Goal: Communication & Community: Answer question/provide support

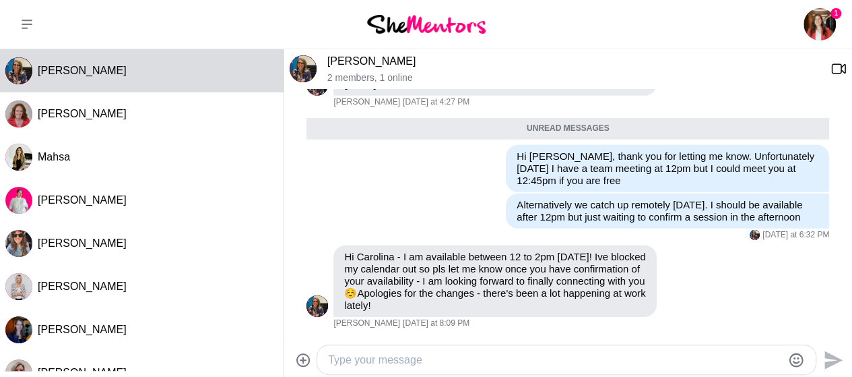
scroll to position [2040, 0]
click at [372, 362] on textarea "Type your message" at bounding box center [555, 360] width 454 height 16
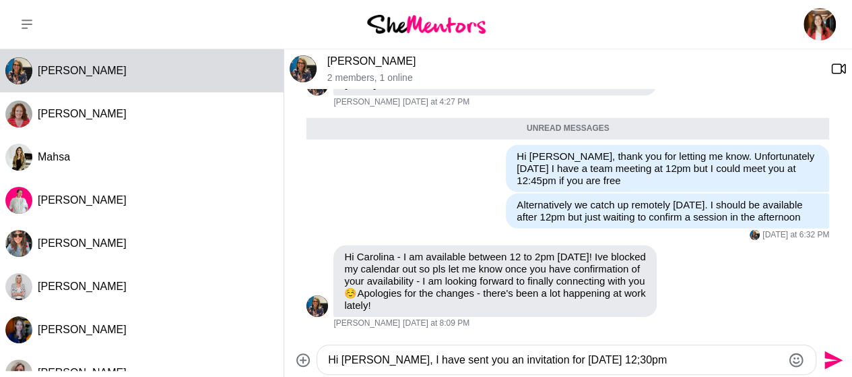
click at [583, 361] on textarea "Hi [PERSON_NAME], I have sent you an invitation for [DATE] 12;30pm" at bounding box center [555, 360] width 454 height 16
click at [570, 364] on textarea "Hi [PERSON_NAME], I have sent you an invitation for [DATE] 12:30pm" at bounding box center [555, 360] width 454 height 16
click at [575, 362] on textarea "Hi [PERSON_NAME], I have sent you an invitation for [DATE] at12:30pm" at bounding box center [555, 360] width 454 height 16
click at [579, 360] on textarea "Hi [PERSON_NAME], I have sent you an invitation for [DATE] at12:30pm" at bounding box center [555, 360] width 454 height 16
click at [631, 360] on textarea "Hi [PERSON_NAME], I have sent you an invitation for [DATE] at 12:30pm" at bounding box center [555, 360] width 454 height 16
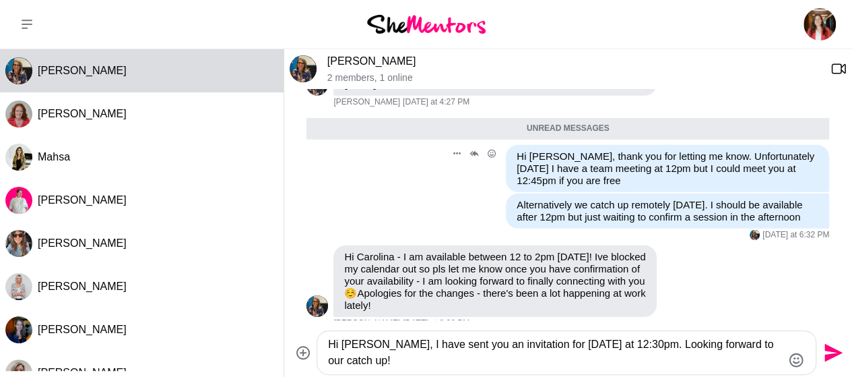
type textarea "Hi [PERSON_NAME], I have sent you an invitation for [DATE] at 12:30pm. Looking …"
click at [837, 348] on icon "Send" at bounding box center [832, 352] width 22 height 22
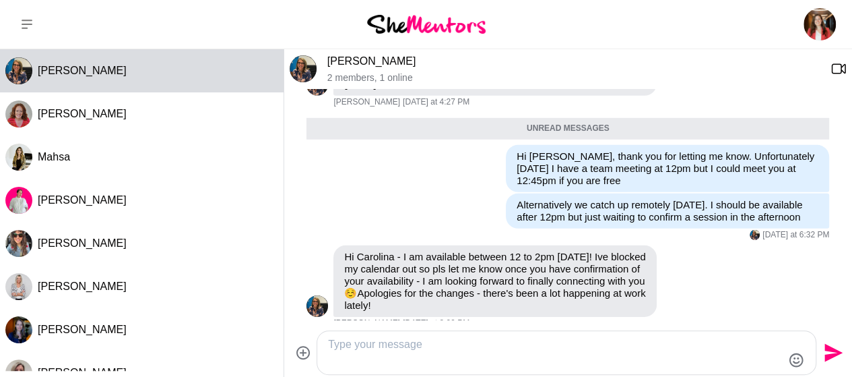
scroll to position [2147, 0]
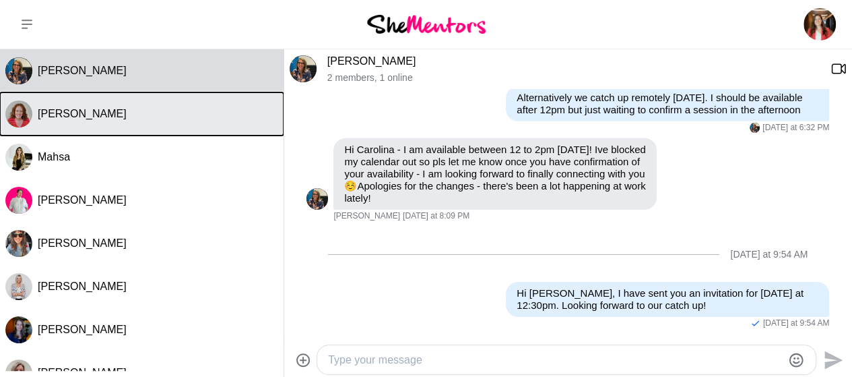
click at [90, 119] on span "[PERSON_NAME]" at bounding box center [82, 113] width 89 height 11
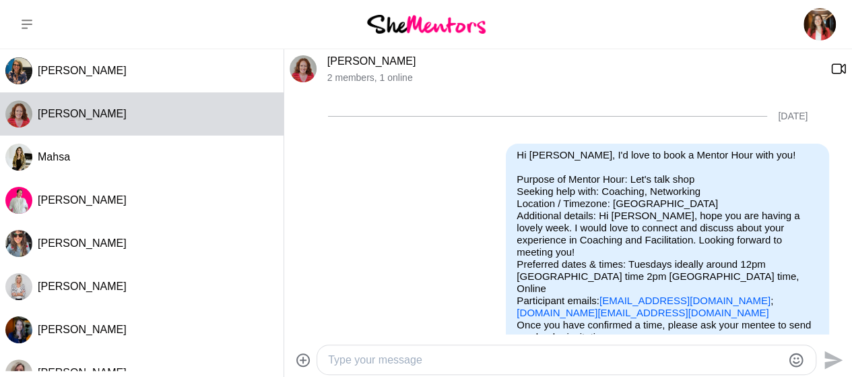
scroll to position [407, 0]
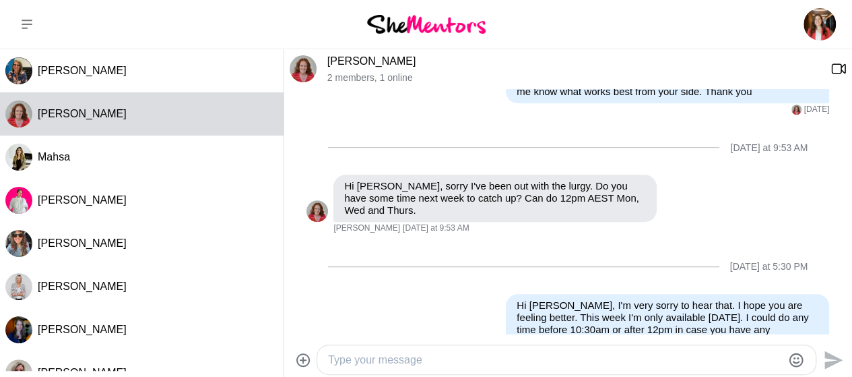
click at [556, 248] on div "[DATE] at 5:30 PM" at bounding box center [567, 266] width 523 height 55
click at [546, 356] on textarea "Type your message" at bounding box center [555, 360] width 454 height 16
drag, startPoint x: 675, startPoint y: 280, endPoint x: 740, endPoint y: 284, distance: 65.5
click at [740, 299] on p "Hi [PERSON_NAME], I'm very sorry to hear that. I hope you are feeling better. T…" at bounding box center [668, 323] width 302 height 48
copy p "I hope you are"
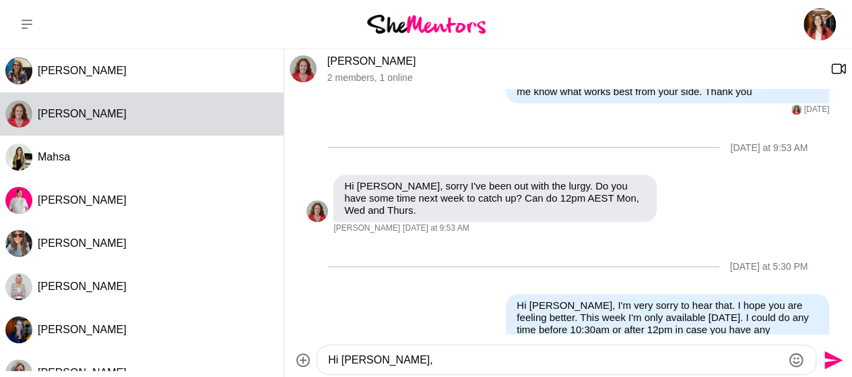
click at [392, 360] on textarea "Hi [PERSON_NAME]," at bounding box center [555, 360] width 454 height 16
paste textarea "I hope you are"
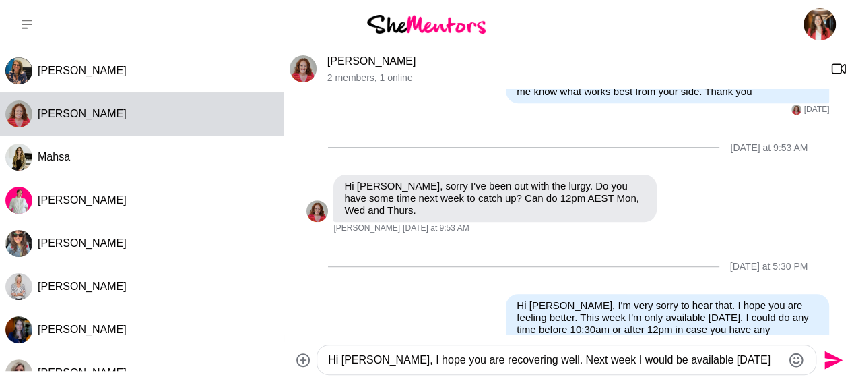
click at [706, 358] on textarea "Hi [PERSON_NAME], I hope you are recovering well. Next week I would be availabl…" at bounding box center [555, 360] width 454 height 16
click at [764, 359] on textarea "Hi [PERSON_NAME], I hope you are recovering well. Next week I would be availabl…" at bounding box center [555, 360] width 454 height 16
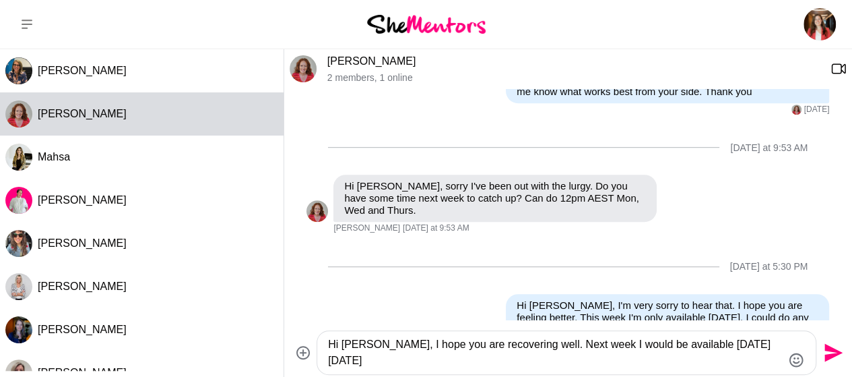
drag, startPoint x: 590, startPoint y: 346, endPoint x: 672, endPoint y: 342, distance: 82.3
click at [672, 342] on textarea "Hi [PERSON_NAME], I hope you are recovering well. Next week I would be availabl…" at bounding box center [555, 352] width 454 height 32
click at [359, 363] on textarea "Hi [PERSON_NAME], I hope you are recovering well. Next week I would be availabl…" at bounding box center [555, 352] width 454 height 32
drag, startPoint x: 620, startPoint y: 346, endPoint x: 667, endPoint y: 345, distance: 47.8
click at [667, 345] on textarea "Hi [PERSON_NAME], I hope you are recovering well. Next week I would be availabl…" at bounding box center [555, 352] width 454 height 32
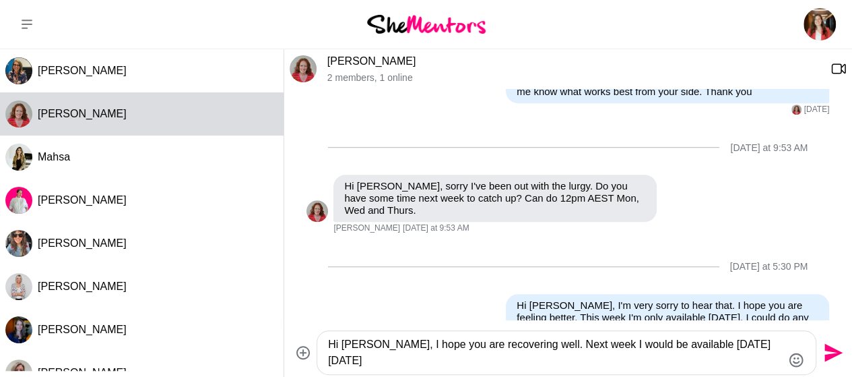
click at [386, 360] on textarea "Hi [PERSON_NAME], I hope you are recovering well. Next week I would be availabl…" at bounding box center [555, 352] width 454 height 32
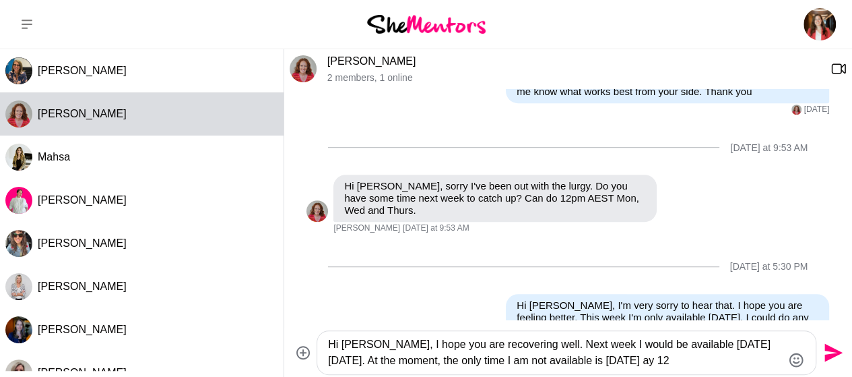
click at [615, 364] on textarea "Hi [PERSON_NAME], I hope you are recovering well. Next week I would be availabl…" at bounding box center [555, 352] width 454 height 32
drag, startPoint x: 594, startPoint y: 305, endPoint x: 607, endPoint y: 297, distance: 15.1
click at [608, 308] on p "Hi [PERSON_NAME], I'm very sorry to hear that. I hope you are feeling better. T…" at bounding box center [668, 323] width 302 height 48
copy p "pm"
click at [657, 364] on textarea "Hi [PERSON_NAME], I hope you are recovering well. Next week I would be availabl…" at bounding box center [555, 352] width 454 height 32
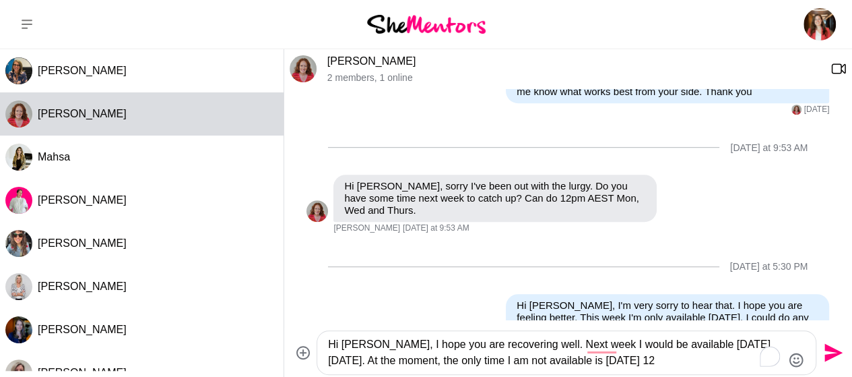
click at [664, 362] on textarea "Hi [PERSON_NAME], I hope you are recovering well. Next week I would be availabl…" at bounding box center [555, 352] width 454 height 32
paste textarea "pm"
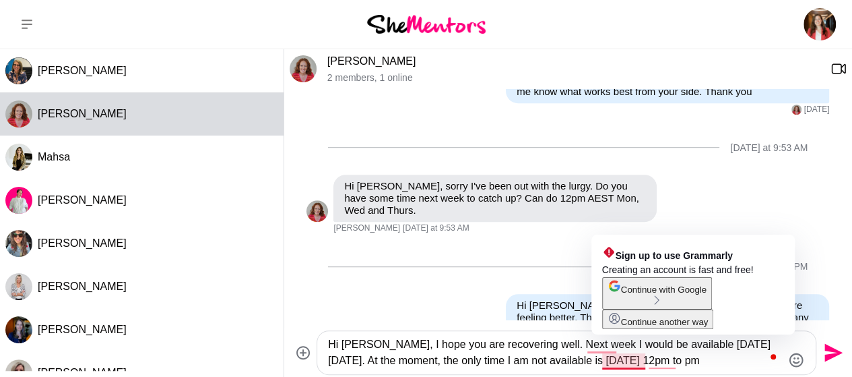
click at [602, 362] on textarea "Hi [PERSON_NAME], I hope you are recovering well. Next week I would be availabl…" at bounding box center [555, 352] width 454 height 32
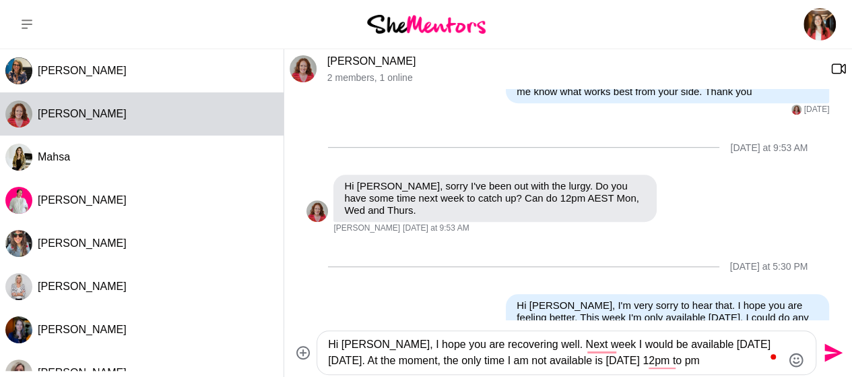
drag, startPoint x: 586, startPoint y: 346, endPoint x: 629, endPoint y: 346, distance: 43.1
click at [629, 346] on textarea "Hi [PERSON_NAME], I hope you are recovering well. Next week I would be availabl…" at bounding box center [555, 352] width 454 height 32
click at [653, 348] on textarea "Hi [PERSON_NAME], I hope you are recovering well. Next week I have available [D…" at bounding box center [555, 352] width 454 height 32
click at [591, 360] on textarea "Hi [PERSON_NAME], I hope you are recovering well. Next week I have availability…" at bounding box center [555, 352] width 454 height 32
click at [653, 364] on textarea "Hi [PERSON_NAME], I hope you are recovering well. Next week I have availability…" at bounding box center [555, 352] width 454 height 32
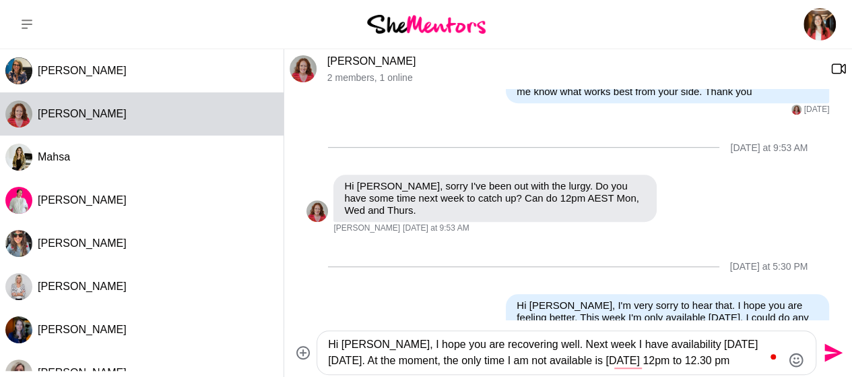
click at [671, 360] on textarea "Hi [PERSON_NAME], I hope you are recovering well. Next week I have availability…" at bounding box center [555, 352] width 454 height 32
click at [700, 362] on textarea "Hi [PERSON_NAME], I hope you are recovering well. Next week I have availability…" at bounding box center [555, 352] width 454 height 32
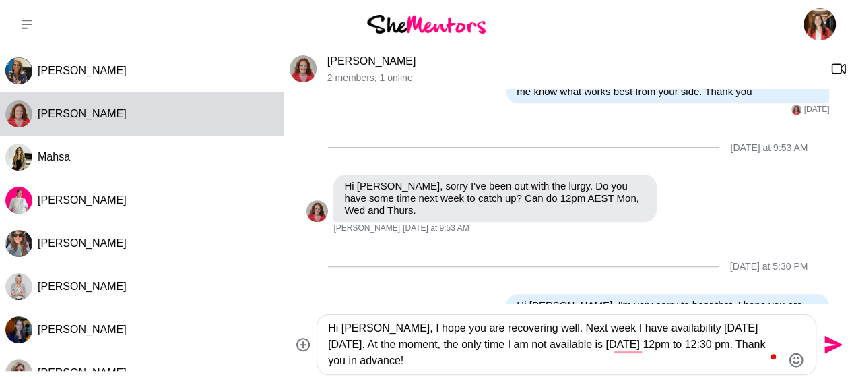
type textarea "Hi [PERSON_NAME], I hope you are recovering well. Next week I have availability…"
click at [832, 348] on icon "Send" at bounding box center [833, 344] width 18 height 18
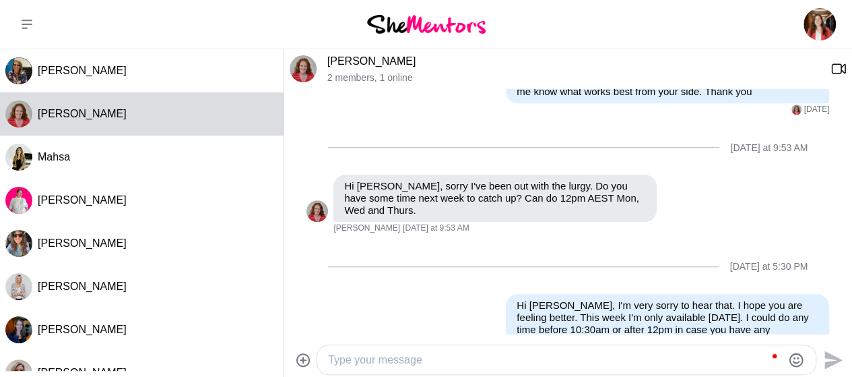
scroll to position [537, 0]
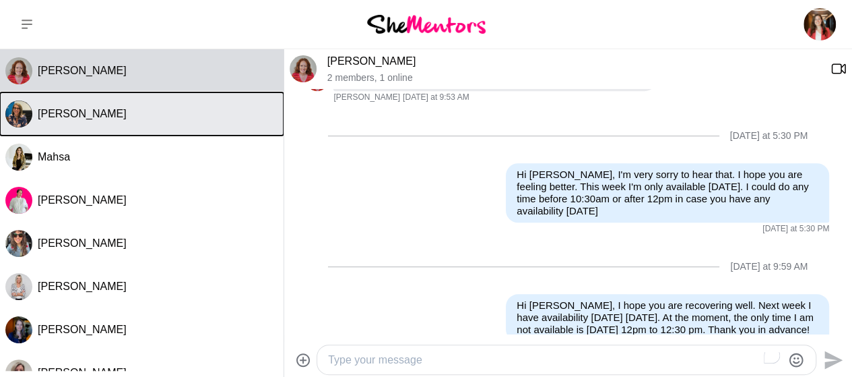
click at [125, 122] on button "[PERSON_NAME]" at bounding box center [142, 113] width 284 height 43
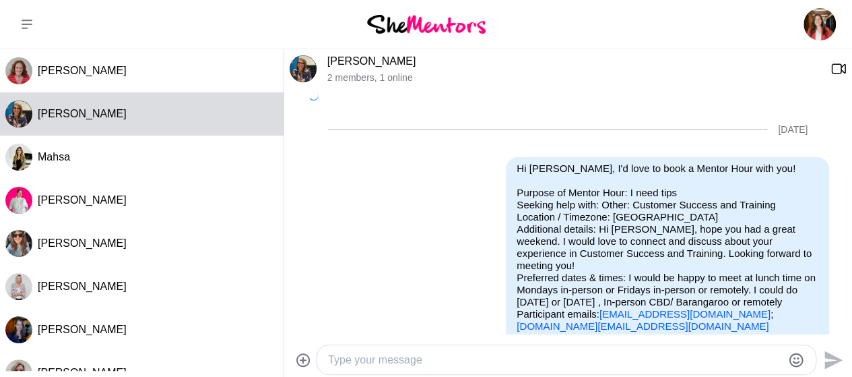
scroll to position [2114, 0]
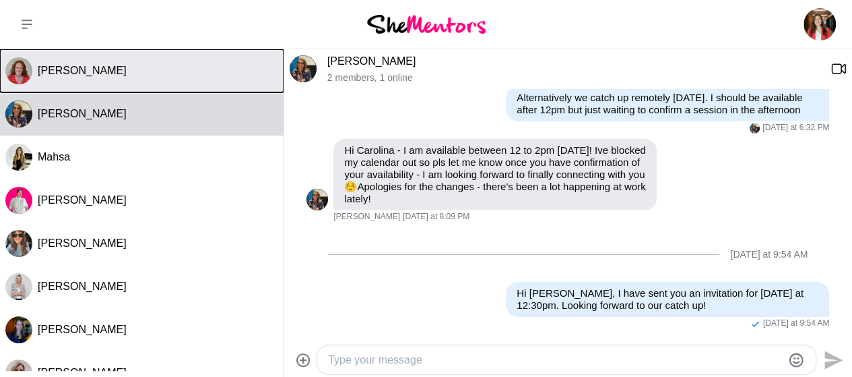
click at [121, 75] on div "[PERSON_NAME]" at bounding box center [158, 70] width 240 height 13
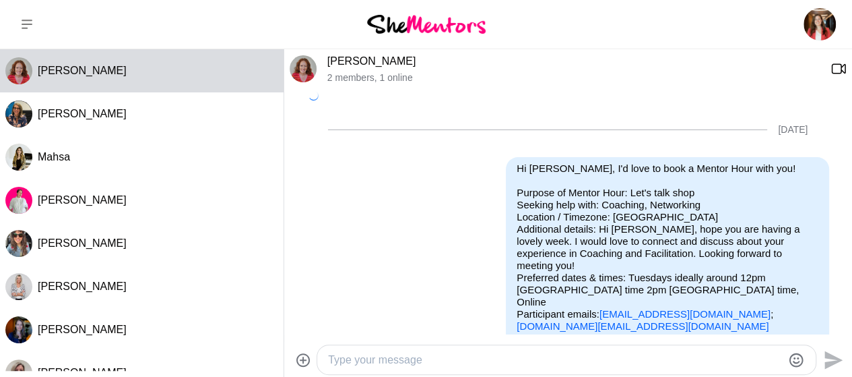
scroll to position [537, 0]
